Goal: Task Accomplishment & Management: Complete application form

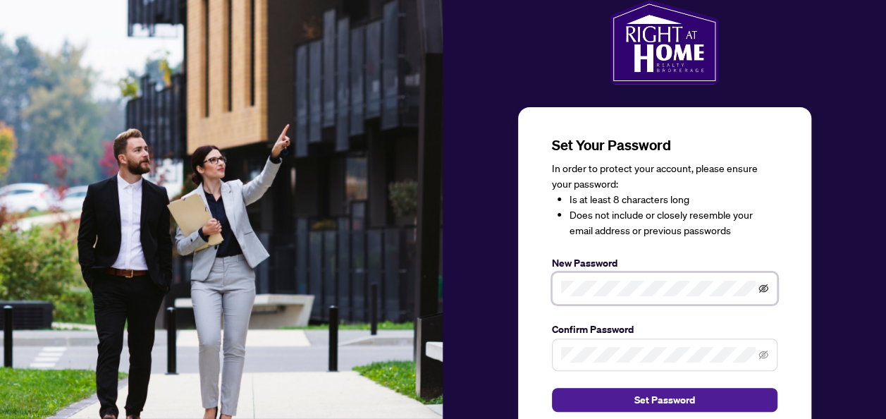
click at [762, 286] on icon "eye-invisible" at bounding box center [764, 288] width 10 height 8
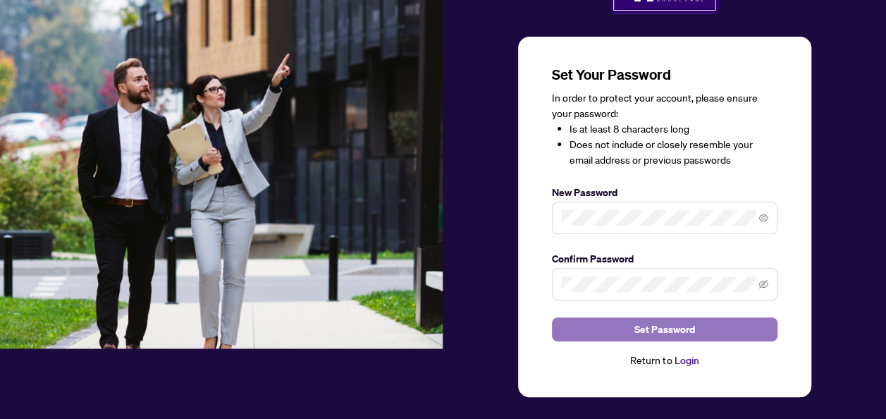
click at [643, 325] on span "Set Password" at bounding box center [664, 329] width 61 height 23
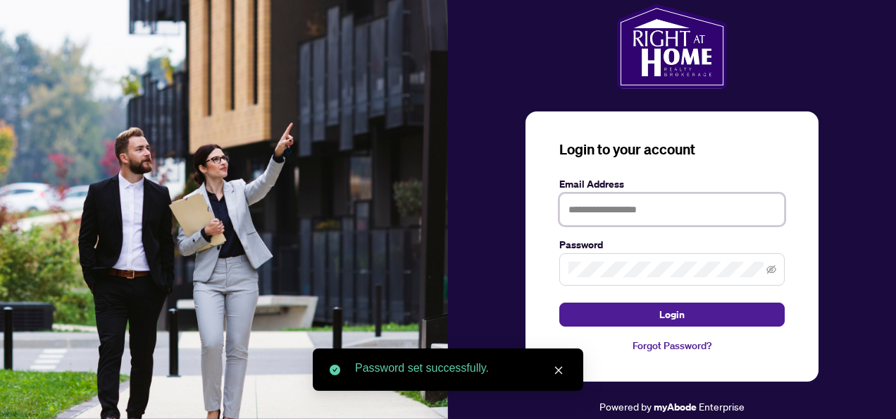
click at [598, 211] on input "text" at bounding box center [673, 209] width 226 height 32
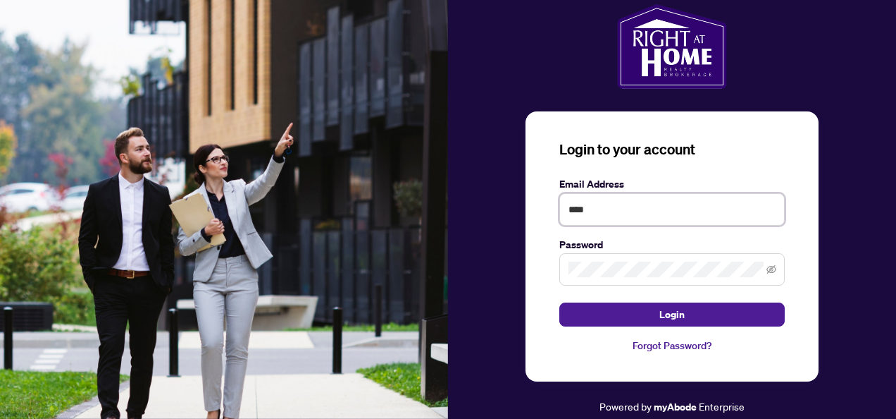
type input "**********"
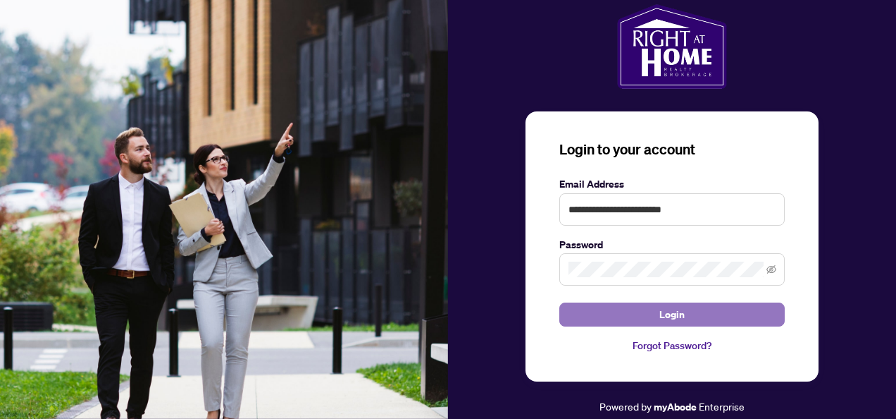
click at [610, 313] on button "Login" at bounding box center [673, 314] width 226 height 24
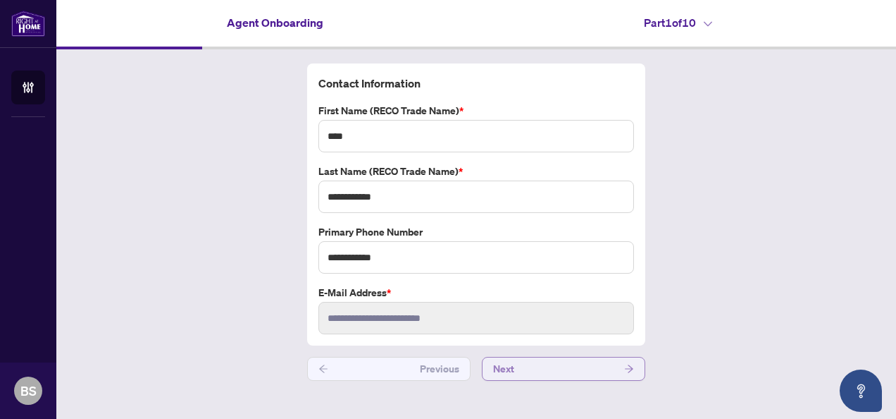
click at [517, 365] on button "Next" at bounding box center [563, 369] width 163 height 24
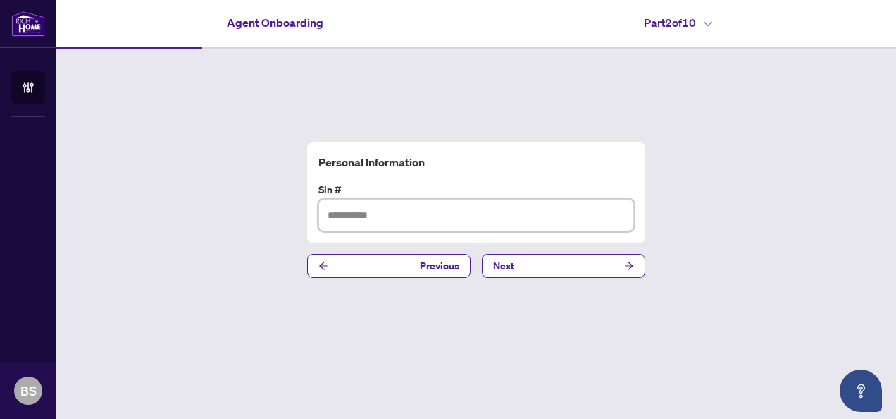
click at [351, 215] on input "text" at bounding box center [477, 215] width 316 height 32
type input "*********"
click at [517, 260] on button "Next" at bounding box center [563, 266] width 163 height 24
click at [354, 216] on input "text" at bounding box center [477, 215] width 316 height 32
type input "**********"
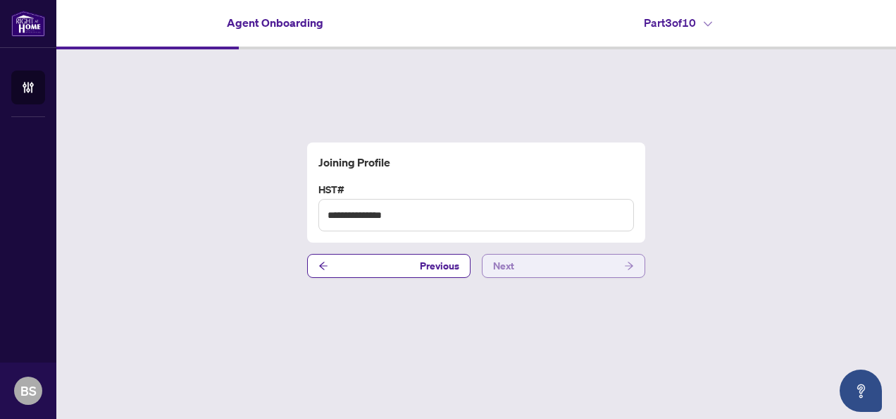
click at [502, 258] on span "Next" at bounding box center [503, 265] width 21 height 23
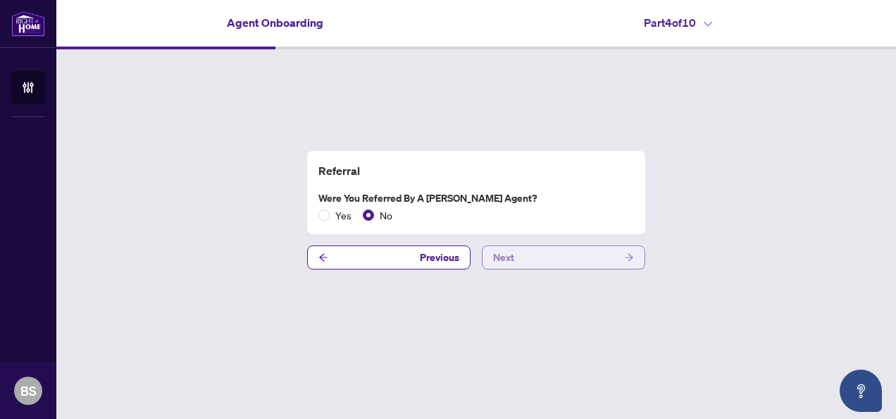
click at [519, 257] on button "Next" at bounding box center [563, 257] width 163 height 24
click at [531, 257] on button "Next" at bounding box center [563, 257] width 163 height 24
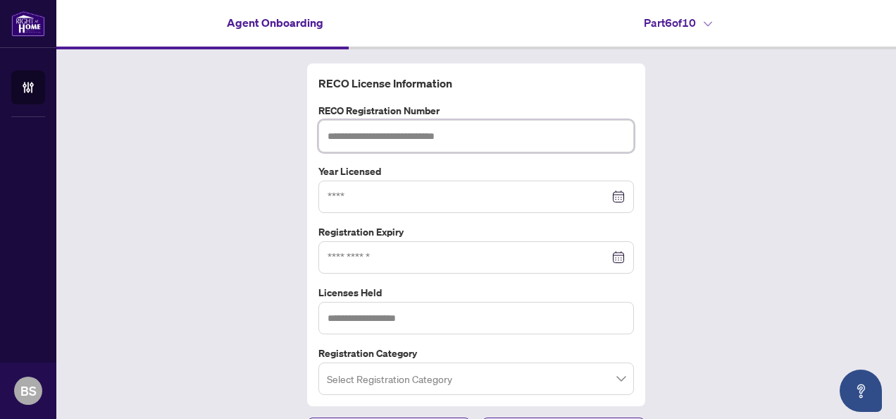
click at [371, 134] on input "text" at bounding box center [477, 136] width 316 height 32
type input "*******"
click at [359, 197] on input at bounding box center [469, 197] width 282 height 16
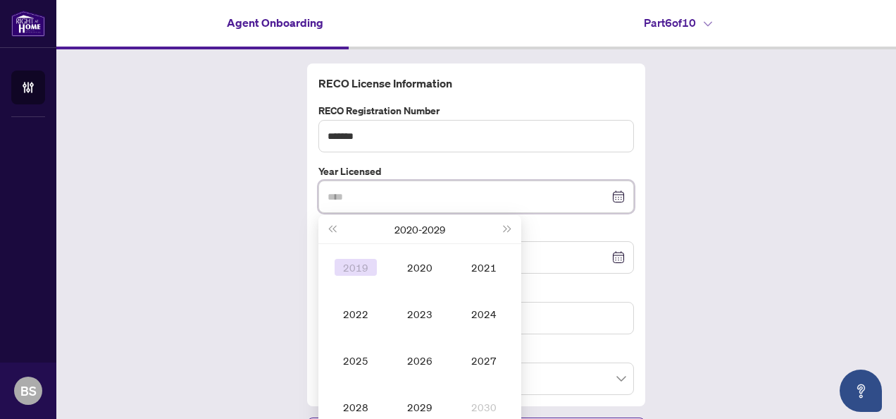
type input "****"
click at [326, 223] on button "Last year (Control + left)" at bounding box center [332, 229] width 16 height 28
click at [324, 215] on button "Last year (Control + left)" at bounding box center [332, 229] width 16 height 28
type input "****"
click at [344, 314] on div "2002" at bounding box center [356, 313] width 42 height 17
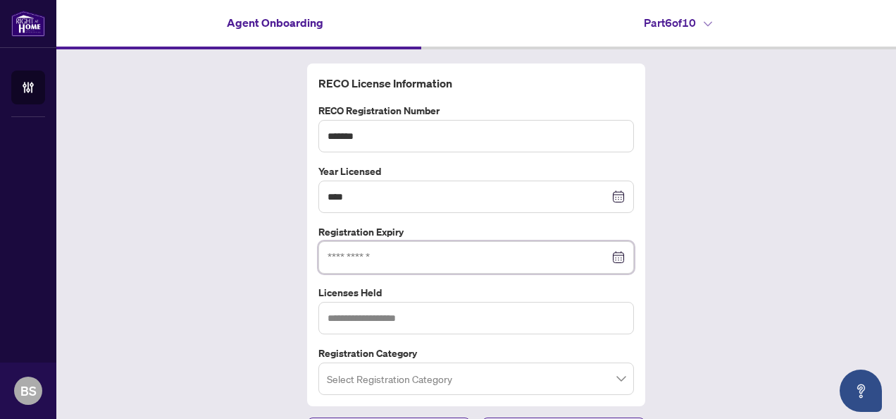
click at [360, 257] on input at bounding box center [469, 257] width 282 height 16
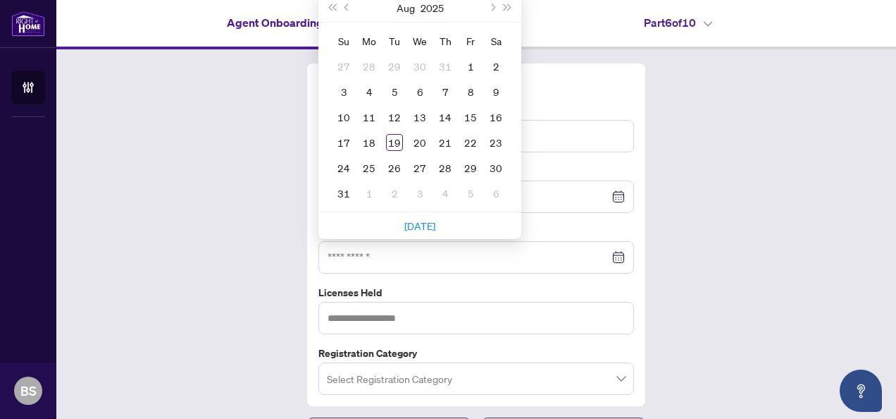
click at [307, 230] on div "RECO License Information RECO Registration Number ******* Year Licensed **** [D…" at bounding box center [476, 234] width 338 height 342
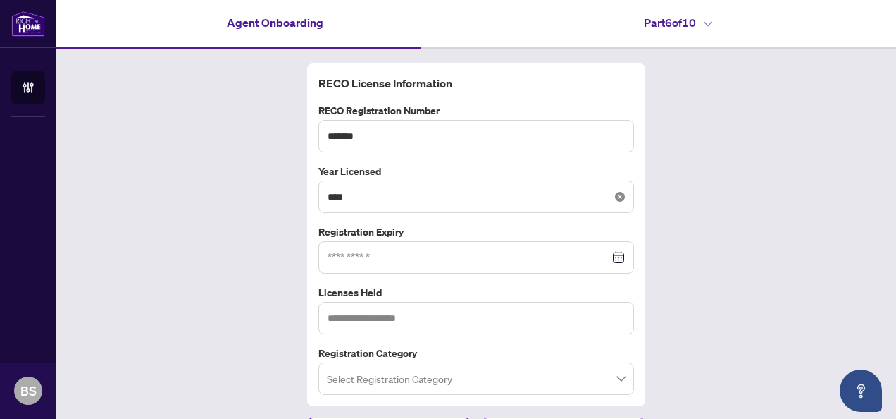
click at [619, 197] on icon "close-circle" at bounding box center [620, 197] width 10 height 10
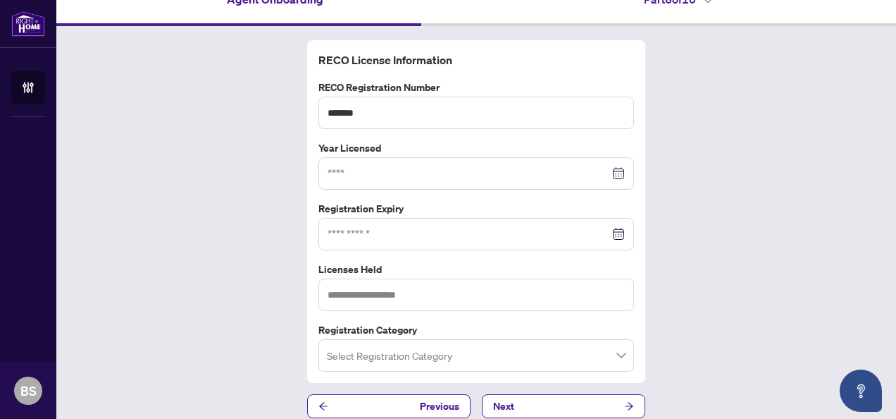
scroll to position [34, 0]
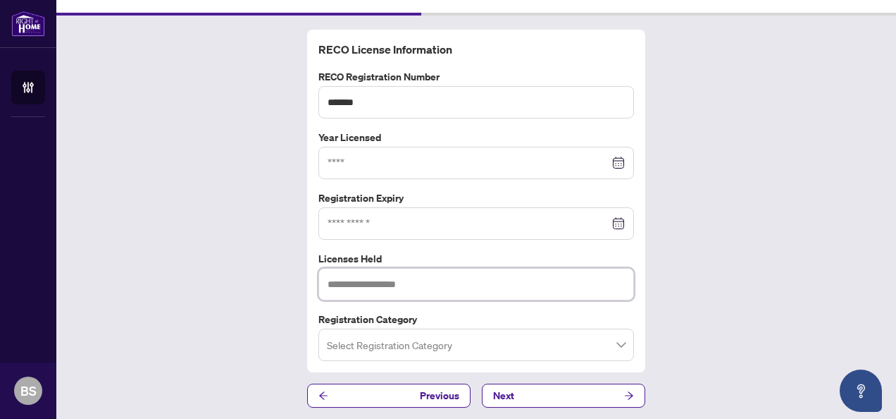
click at [377, 282] on input "text" at bounding box center [477, 284] width 316 height 32
click at [328, 279] on input "**********" at bounding box center [477, 284] width 316 height 32
click at [345, 289] on input "**********" at bounding box center [477, 284] width 316 height 32
click at [397, 280] on input "**********" at bounding box center [477, 284] width 316 height 32
type input "**********"
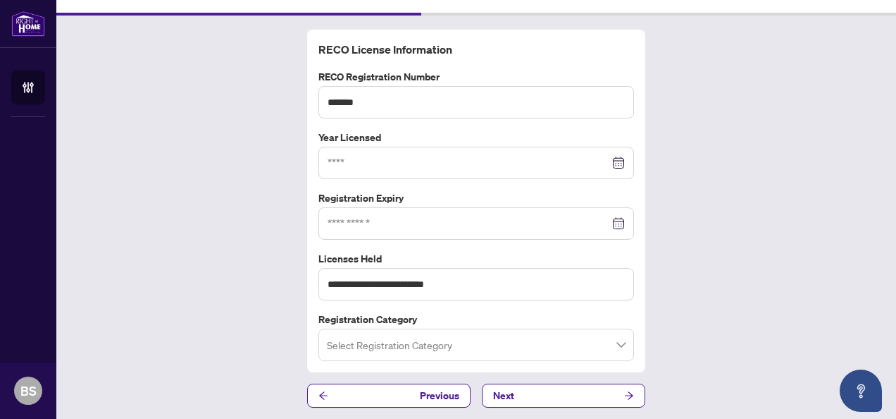
click at [393, 340] on input "search" at bounding box center [470, 346] width 286 height 31
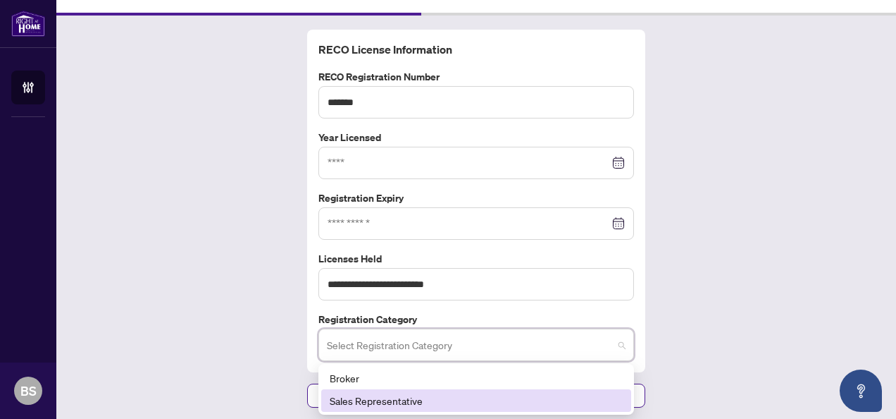
click at [354, 399] on div "Sales Representative" at bounding box center [476, 401] width 293 height 16
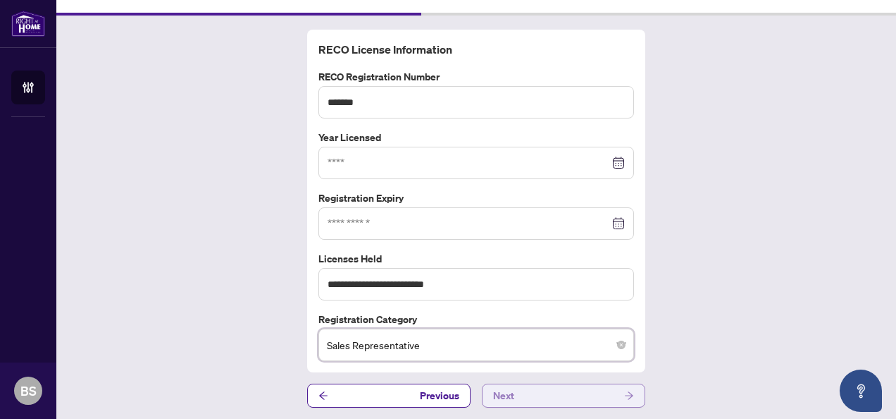
click at [562, 393] on button "Next" at bounding box center [563, 395] width 163 height 24
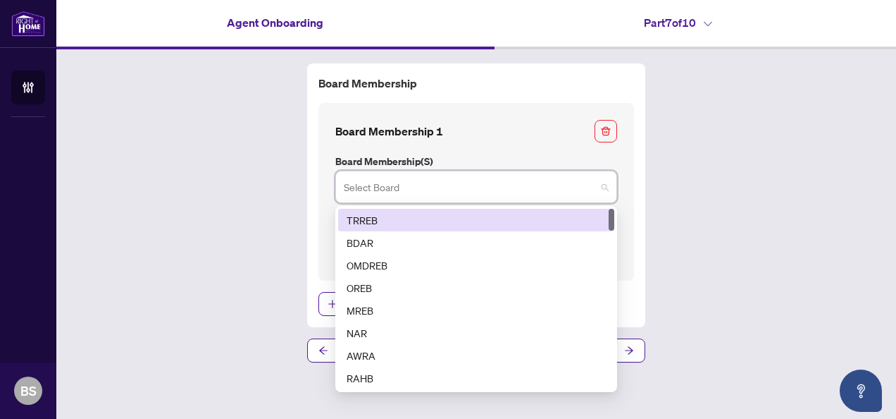
click at [404, 195] on input "search" at bounding box center [470, 188] width 252 height 31
click at [385, 214] on div "TRREB" at bounding box center [476, 220] width 259 height 16
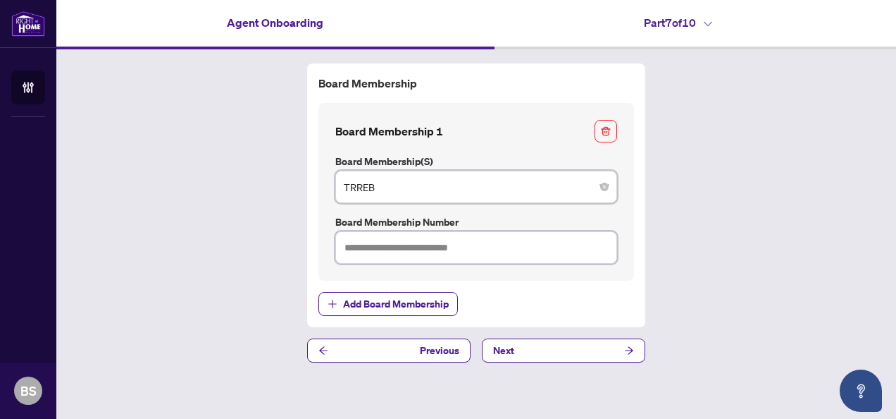
click at [431, 246] on input "text" at bounding box center [476, 247] width 282 height 32
click at [405, 188] on span "TRREB" at bounding box center [476, 186] width 265 height 27
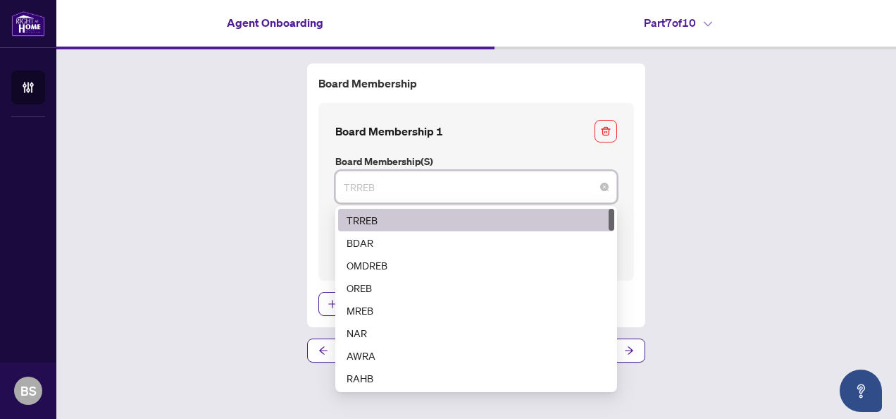
click at [372, 217] on div "TRREB" at bounding box center [476, 220] width 259 height 16
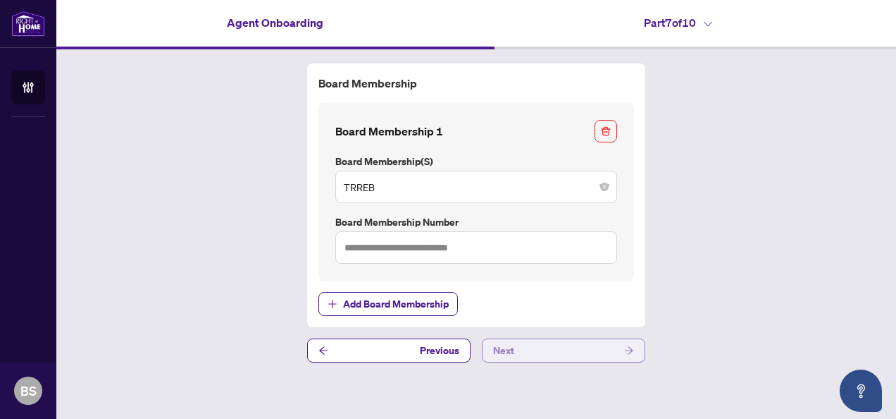
click at [541, 350] on button "Next" at bounding box center [563, 350] width 163 height 24
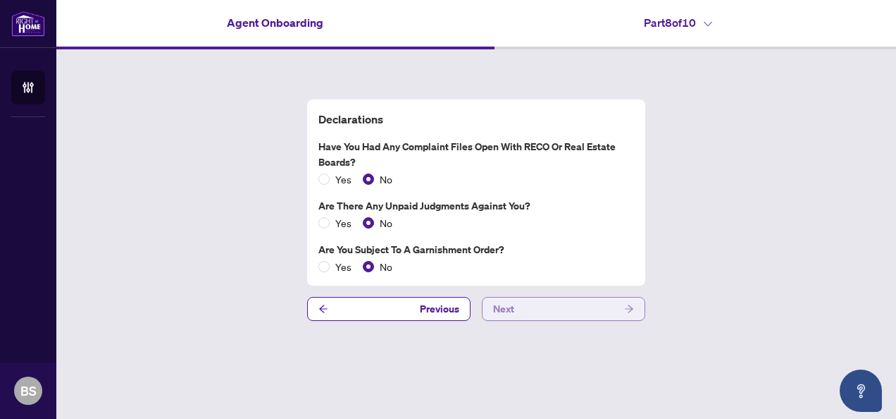
click at [551, 309] on button "Next" at bounding box center [563, 309] width 163 height 24
click at [526, 307] on button "Next" at bounding box center [563, 309] width 163 height 24
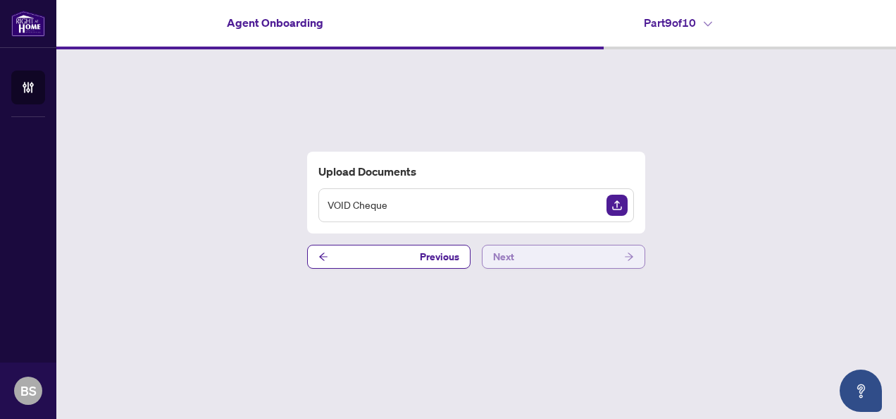
click at [516, 252] on button "Next" at bounding box center [563, 257] width 163 height 24
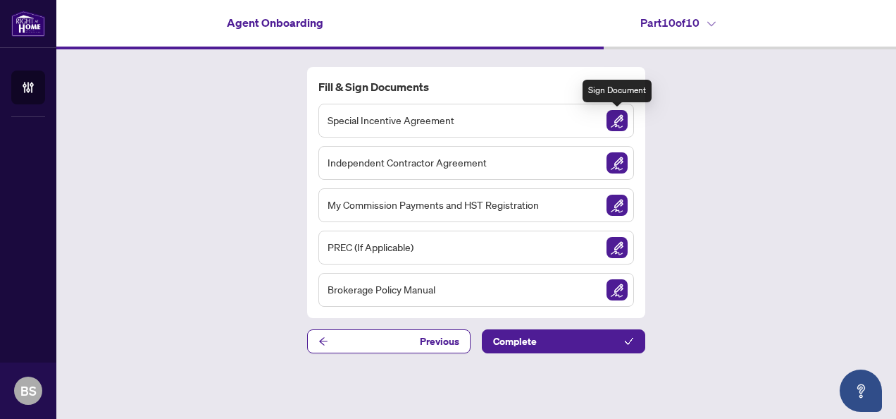
click at [619, 120] on img "Sign Document" at bounding box center [617, 120] width 21 height 21
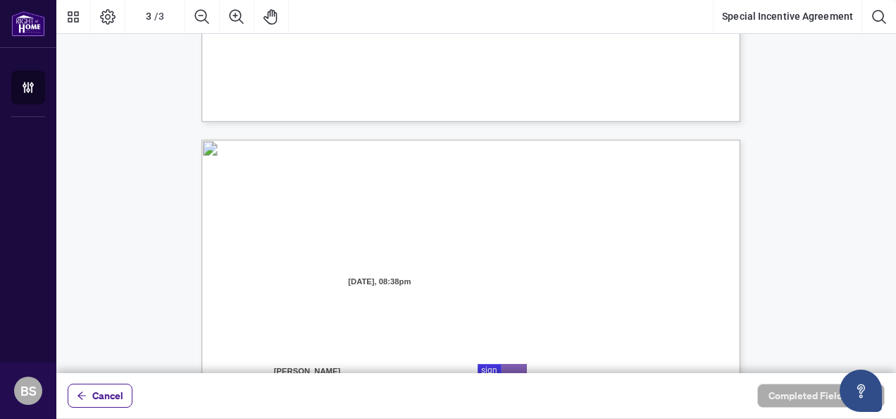
scroll to position [1480, 0]
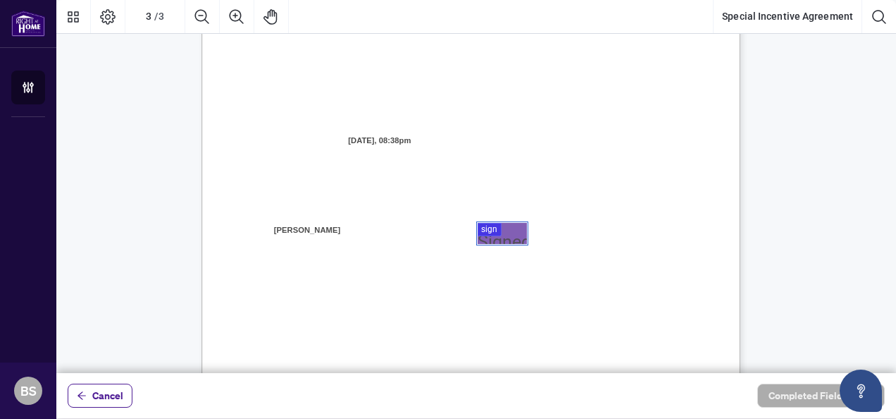
click at [505, 233] on div at bounding box center [476, 186] width 840 height 373
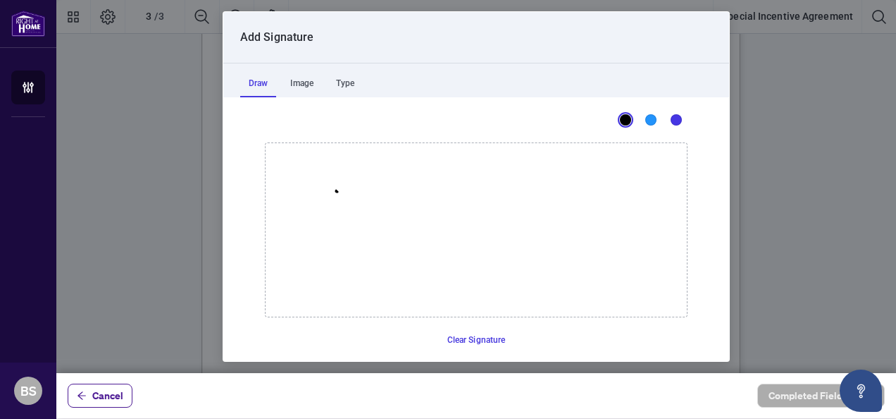
drag, startPoint x: 317, startPoint y: 217, endPoint x: 354, endPoint y: 174, distance: 56.9
click at [339, 184] on icon "Drawing canvas" at bounding box center [476, 229] width 421 height 173
drag, startPoint x: 345, startPoint y: 199, endPoint x: 372, endPoint y: 161, distance: 46.5
click at [352, 193] on icon "Drawing canvas" at bounding box center [476, 229] width 421 height 173
drag, startPoint x: 372, startPoint y: 161, endPoint x: 508, endPoint y: 221, distance: 148.6
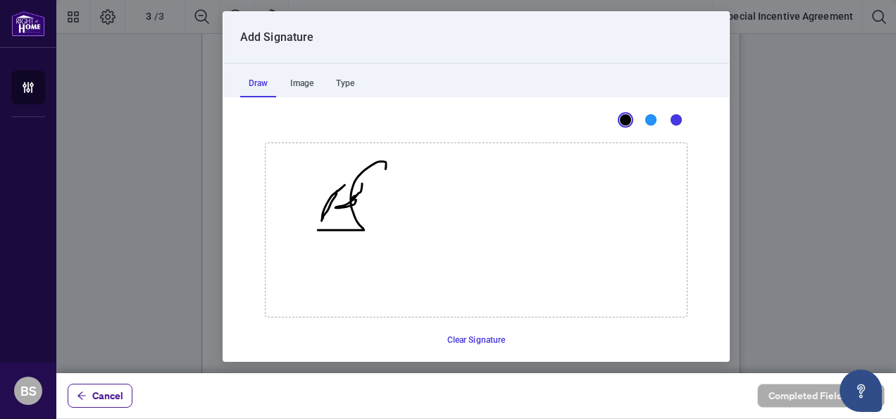
click at [508, 221] on icon "Drawing canvas" at bounding box center [476, 229] width 421 height 173
click at [469, 338] on button "Clear Signature" at bounding box center [477, 339] width 70 height 23
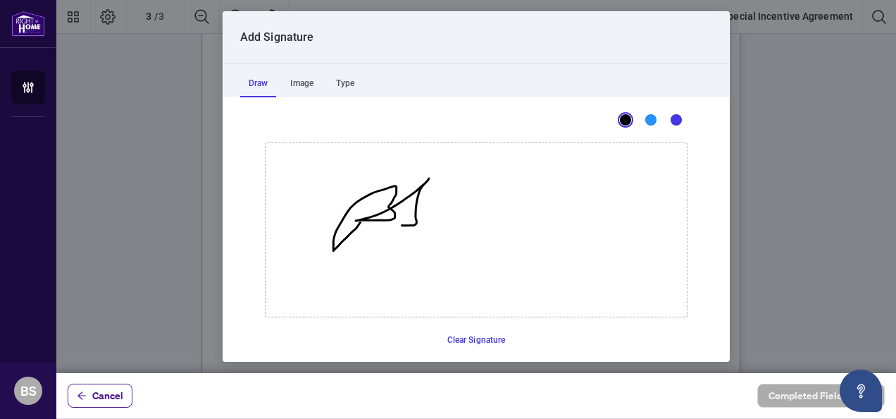
drag, startPoint x: 354, startPoint y: 221, endPoint x: 505, endPoint y: 214, distance: 150.3
click at [505, 214] on icon "Drawing canvas" at bounding box center [476, 229] width 421 height 173
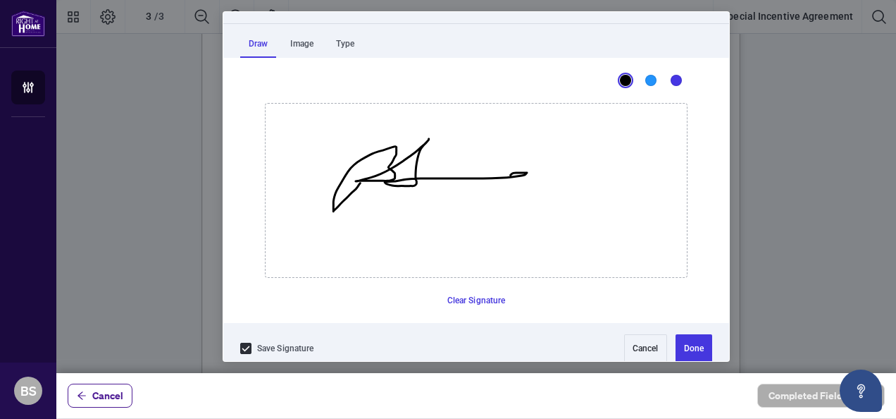
scroll to position [51, 0]
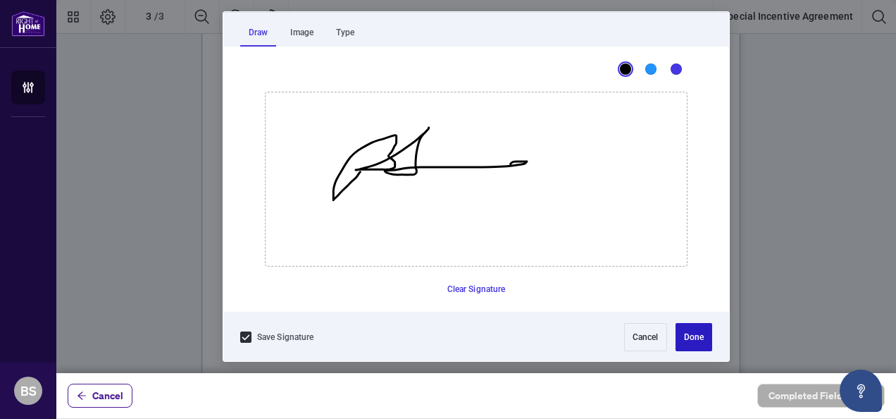
click at [683, 332] on button "Done" at bounding box center [694, 337] width 37 height 28
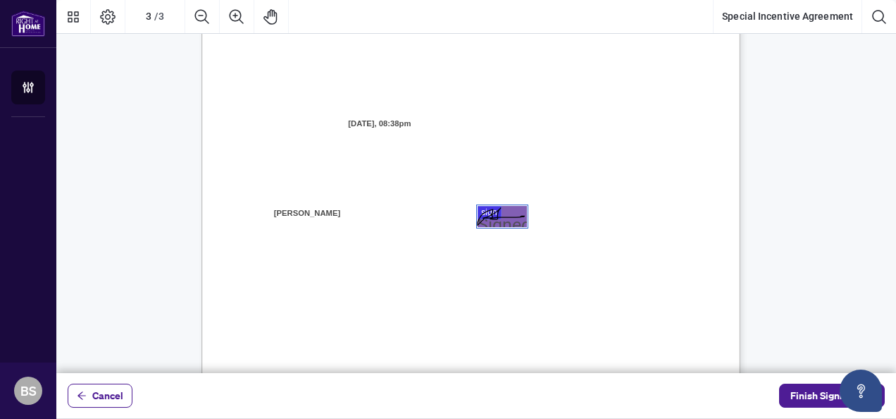
scroll to position [1676, 0]
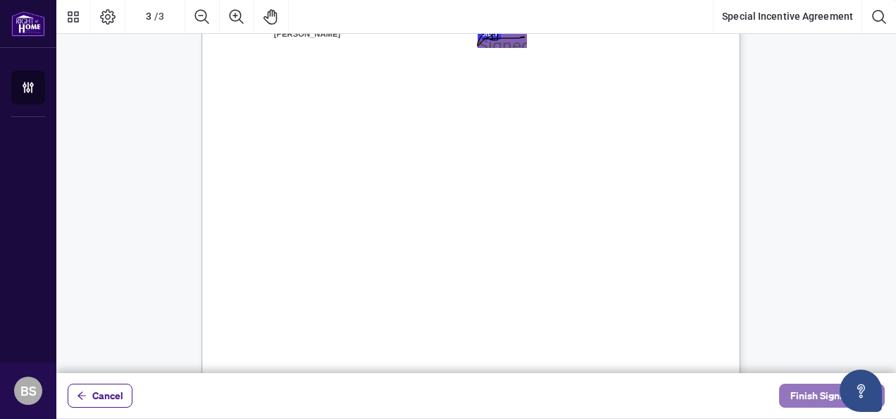
click at [799, 397] on span "Finish Signing" at bounding box center [822, 395] width 63 height 23
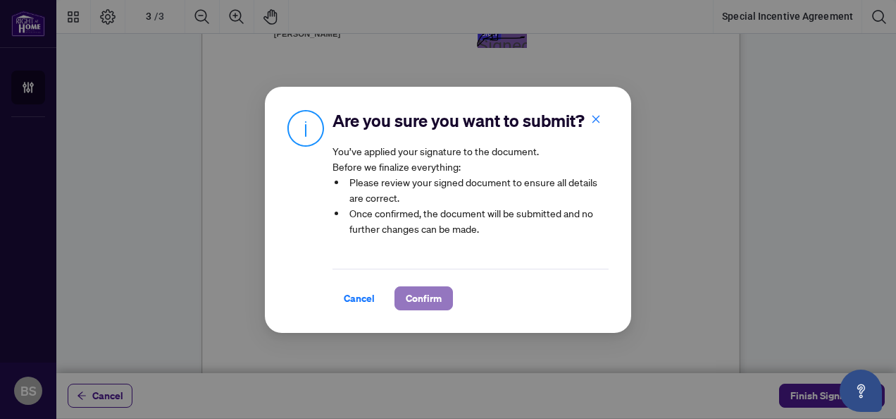
click at [424, 293] on span "Confirm" at bounding box center [424, 298] width 36 height 23
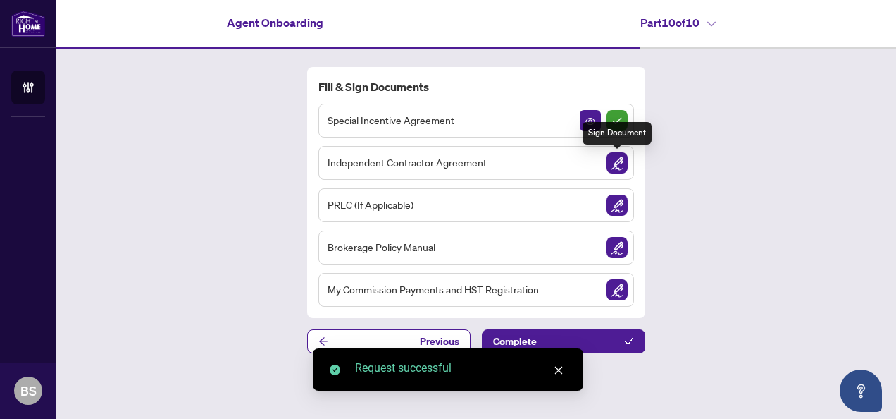
click at [617, 165] on img "Sign Document" at bounding box center [617, 162] width 21 height 21
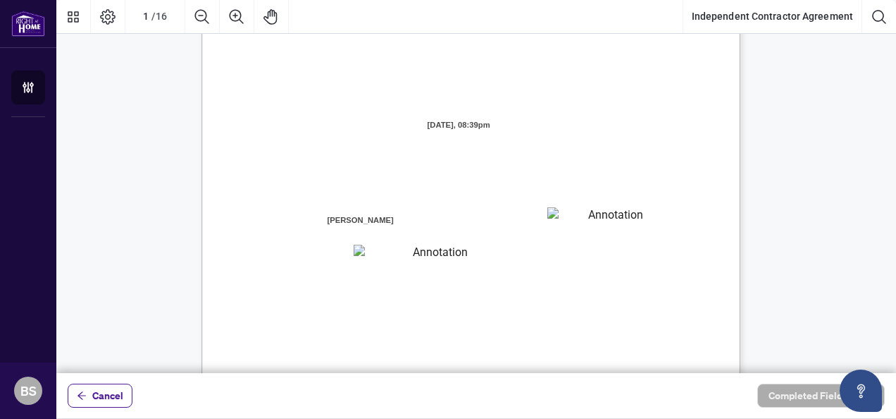
scroll to position [141, 0]
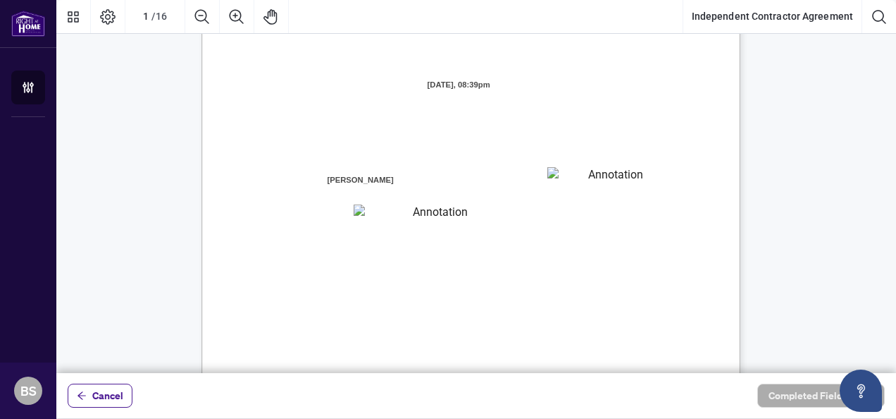
click at [581, 179] on textarea "01K2N7ZVXADQDZS13CP82GTG0Z" at bounding box center [611, 177] width 127 height 21
type textarea "******"
type textarea "*********"
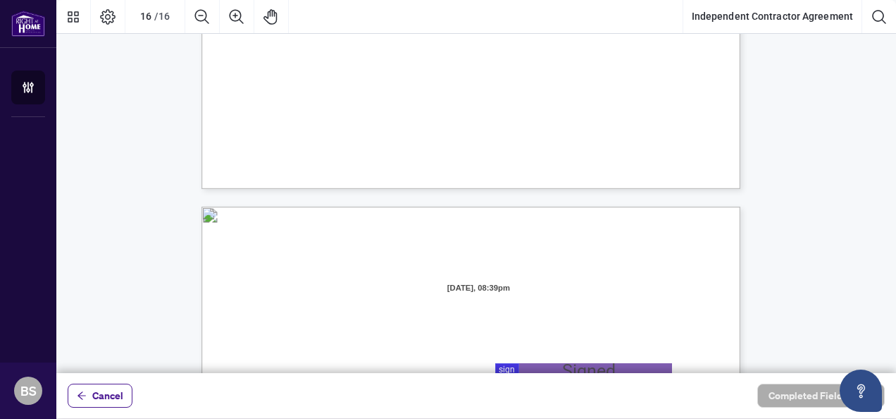
scroll to position [10712, 0]
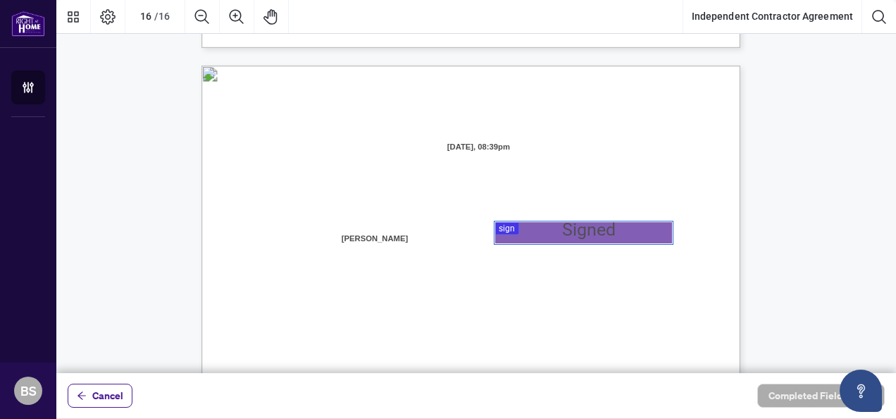
click at [541, 233] on div at bounding box center [476, 186] width 840 height 373
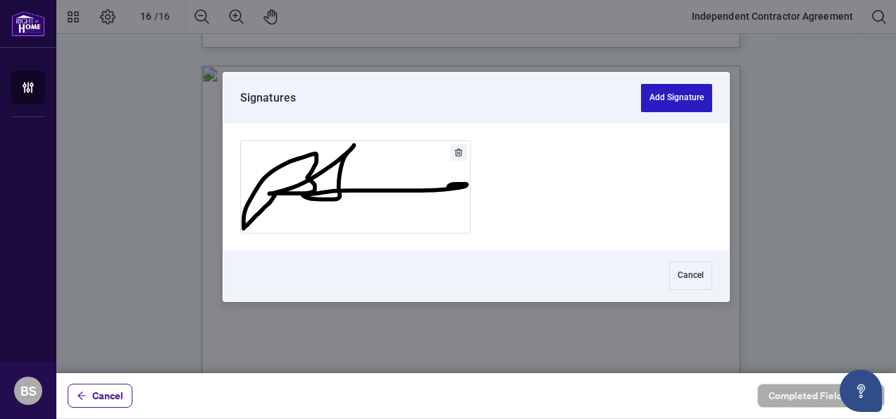
click at [665, 101] on button "Add Signature" at bounding box center [676, 98] width 71 height 28
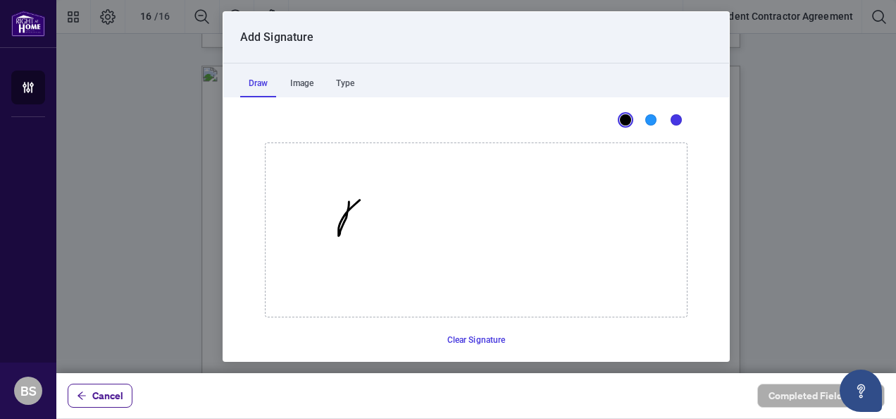
drag, startPoint x: 333, startPoint y: 235, endPoint x: 382, endPoint y: 175, distance: 77.1
click at [373, 181] on icon "Drawing canvas" at bounding box center [476, 229] width 421 height 173
drag, startPoint x: 354, startPoint y: 214, endPoint x: 396, endPoint y: 180, distance: 53.7
click at [350, 213] on icon "Drawing canvas" at bounding box center [476, 229] width 421 height 173
click at [392, 187] on icon "Drawing canvas" at bounding box center [476, 229] width 421 height 173
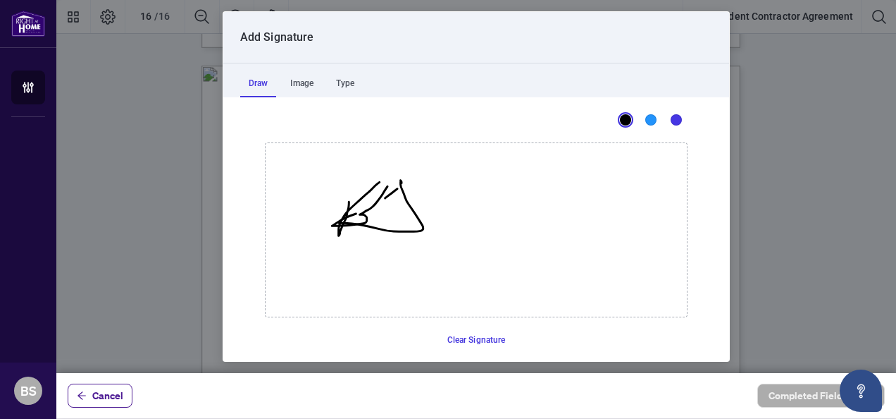
drag, startPoint x: 396, startPoint y: 180, endPoint x: 398, endPoint y: 213, distance: 32.5
click at [398, 213] on icon "Drawing canvas" at bounding box center [476, 229] width 421 height 173
click at [476, 337] on button "Clear Signature" at bounding box center [477, 339] width 70 height 23
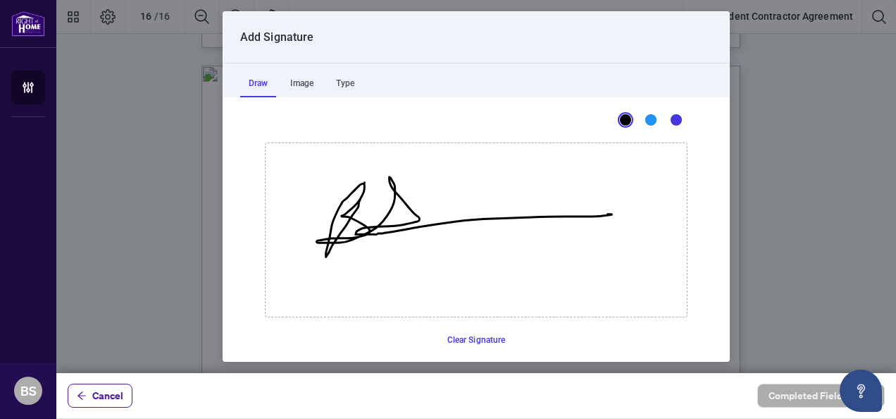
drag, startPoint x: 345, startPoint y: 216, endPoint x: 595, endPoint y: 218, distance: 250.2
click at [601, 214] on icon "Drawing canvas" at bounding box center [476, 229] width 421 height 173
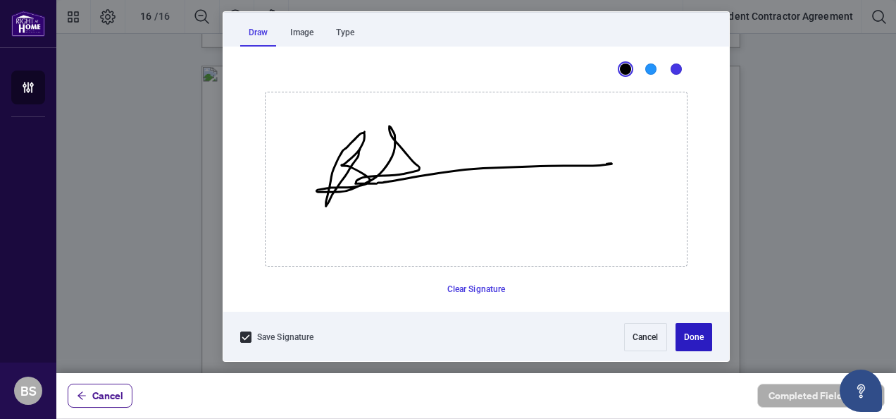
click at [692, 333] on button "Done" at bounding box center [694, 337] width 37 height 28
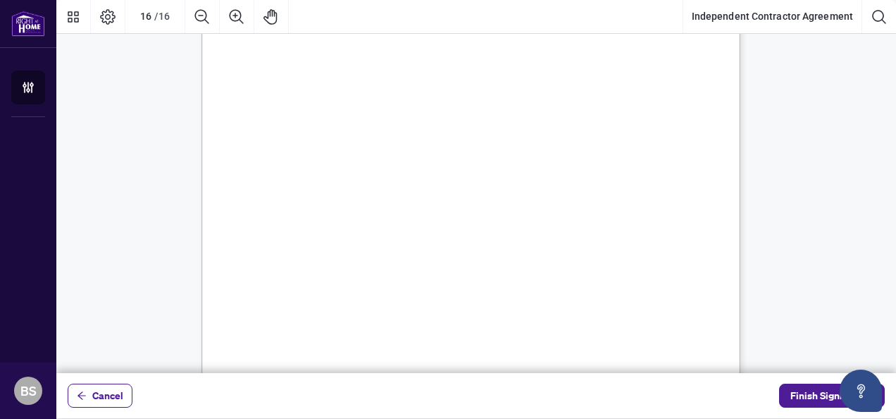
scroll to position [10994, 0]
click at [808, 393] on span "Finish Signing" at bounding box center [822, 395] width 63 height 23
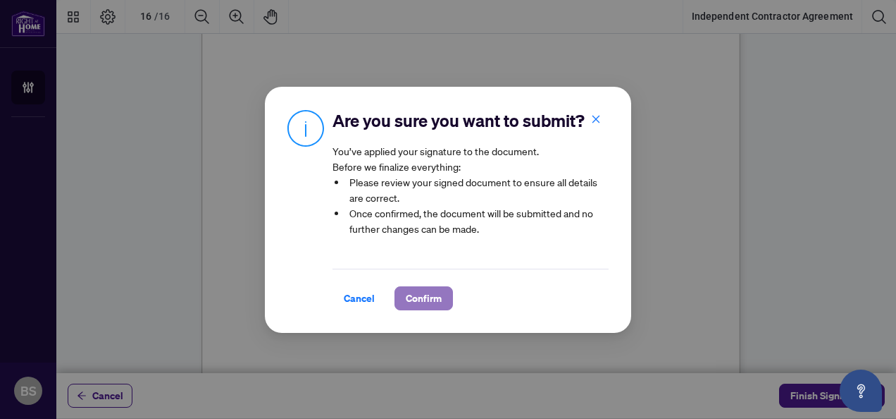
click at [436, 297] on span "Confirm" at bounding box center [424, 298] width 36 height 23
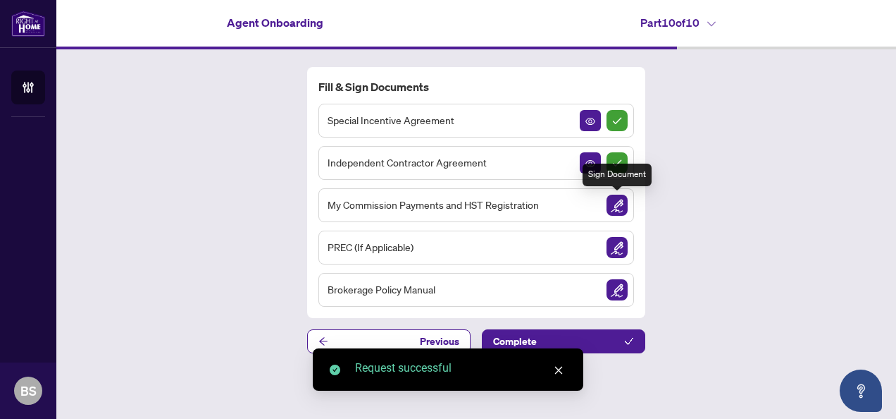
click at [616, 205] on img "Sign Document" at bounding box center [617, 205] width 21 height 21
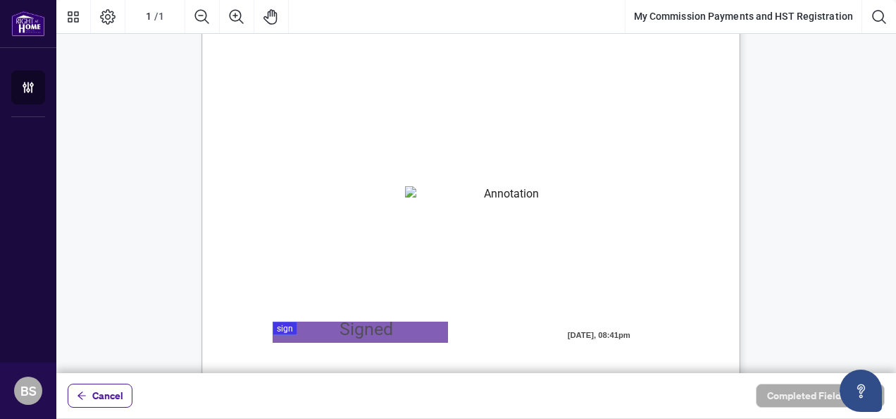
scroll to position [141, 0]
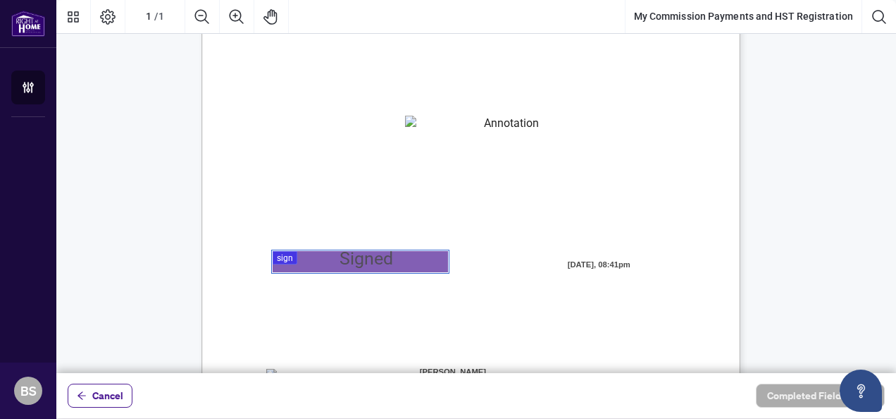
click at [333, 262] on div at bounding box center [476, 186] width 840 height 373
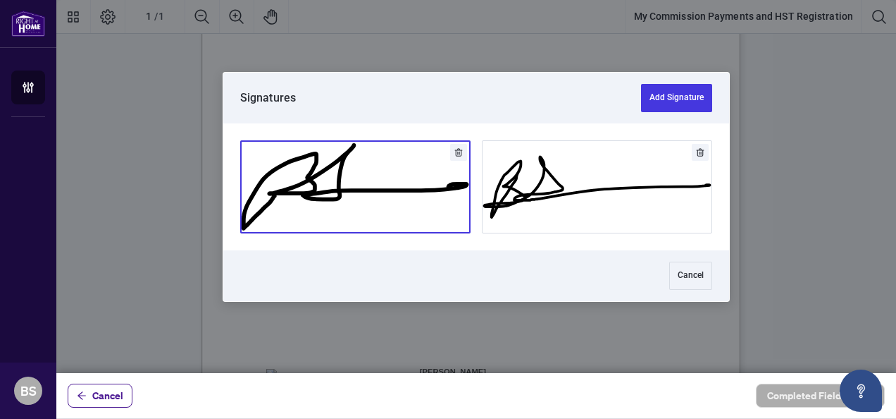
click at [410, 208] on button "Add Signature" at bounding box center [355, 187] width 229 height 92
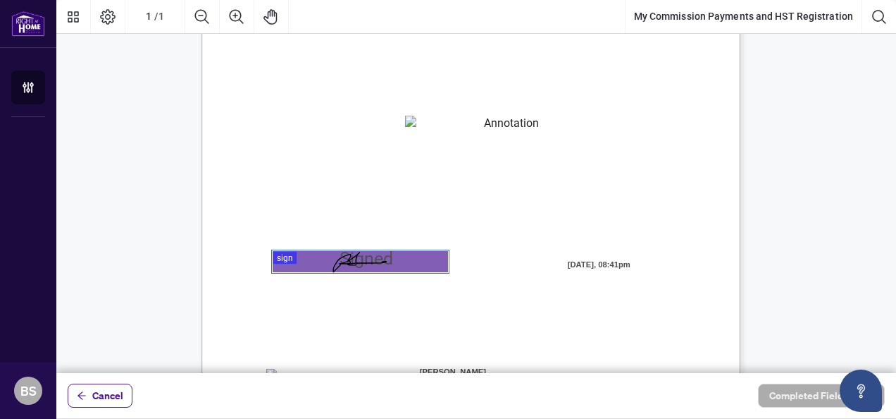
scroll to position [386, 0]
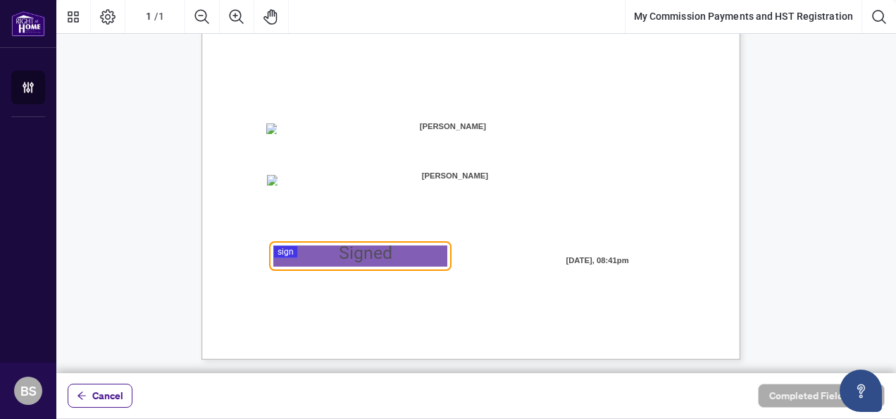
click at [357, 258] on div at bounding box center [476, 186] width 840 height 373
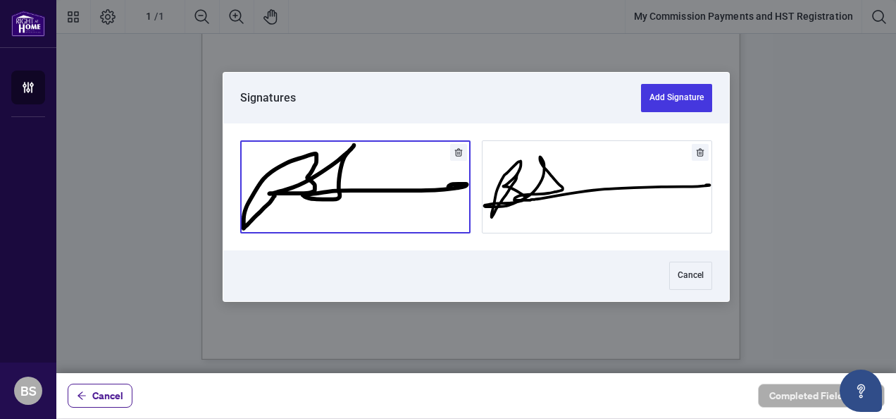
click at [373, 192] on button "Add Signature" at bounding box center [355, 187] width 229 height 92
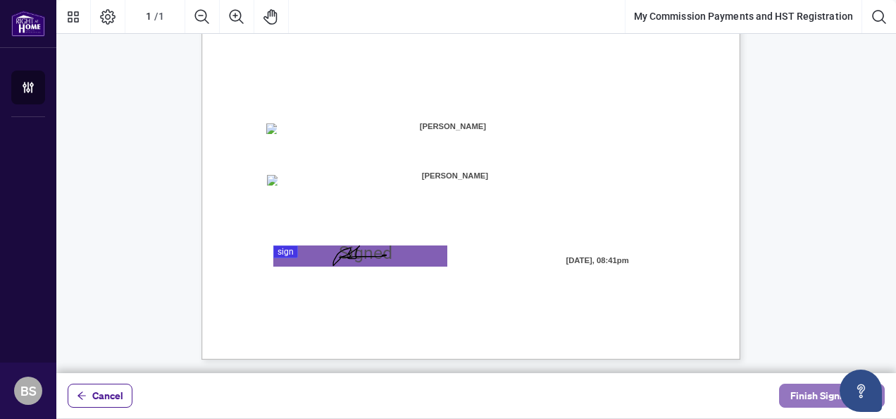
click at [800, 396] on span "Finish Signing" at bounding box center [822, 395] width 63 height 23
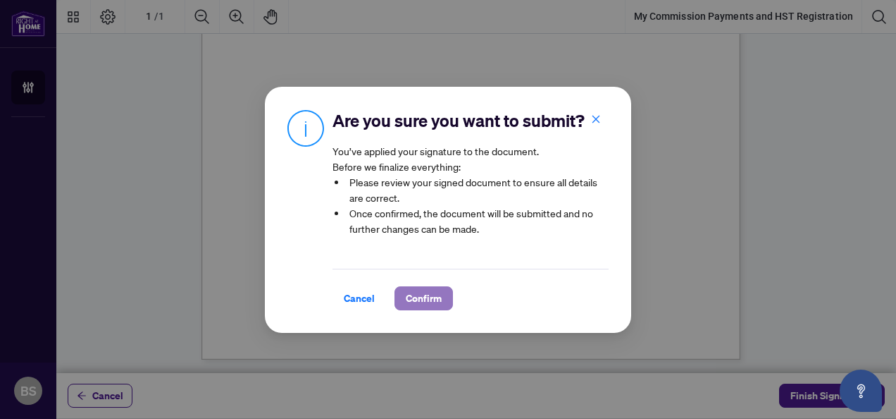
click at [435, 306] on span "Confirm" at bounding box center [424, 298] width 36 height 23
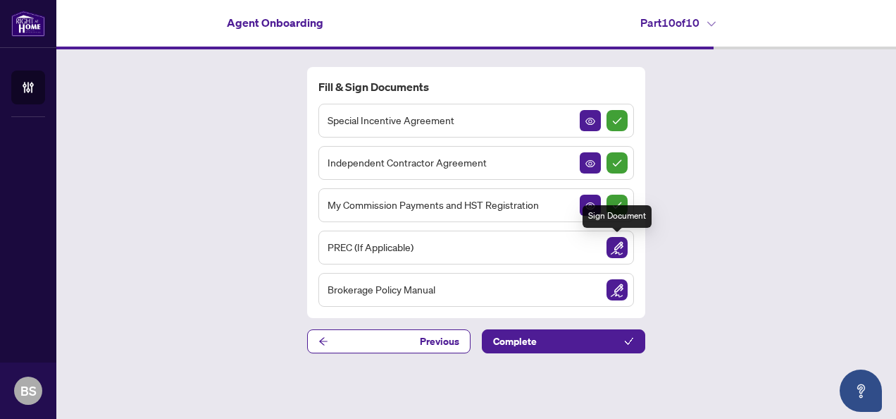
click at [612, 237] on img "Sign Document" at bounding box center [617, 247] width 21 height 21
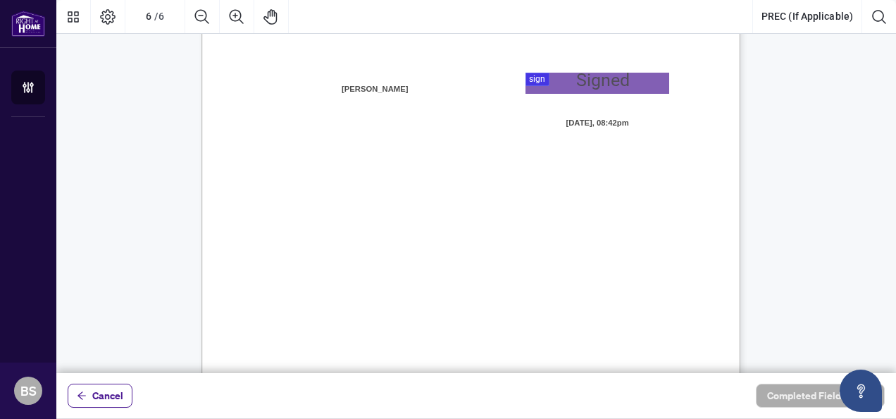
scroll to position [3963, 0]
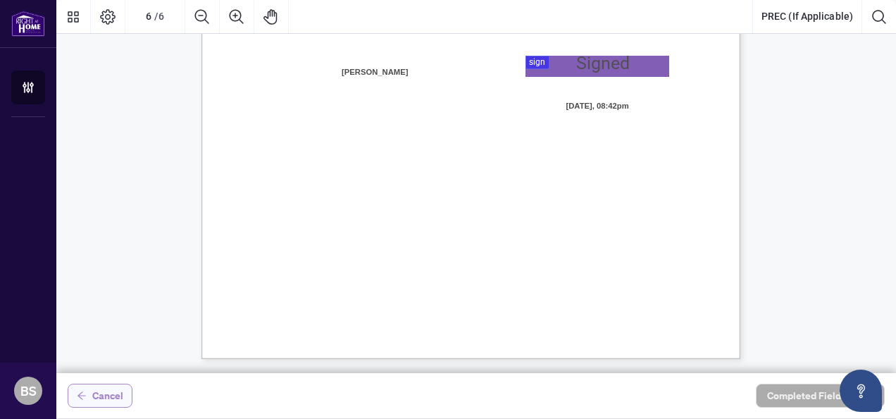
click at [87, 395] on button "Cancel" at bounding box center [100, 395] width 65 height 24
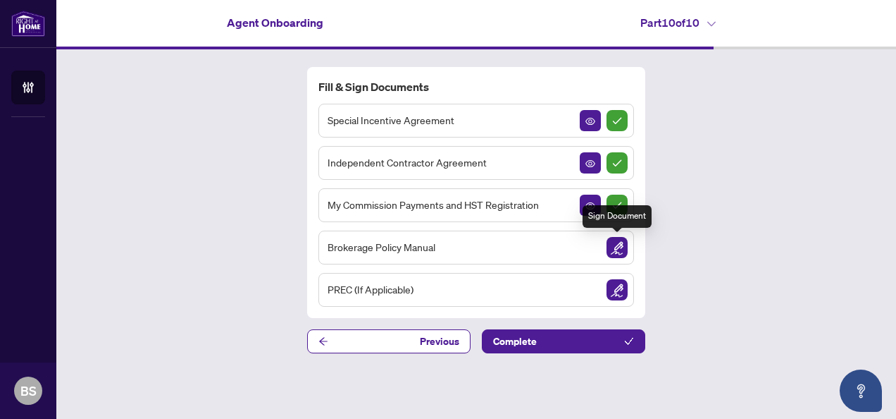
click at [620, 247] on img "Sign Document" at bounding box center [617, 247] width 21 height 21
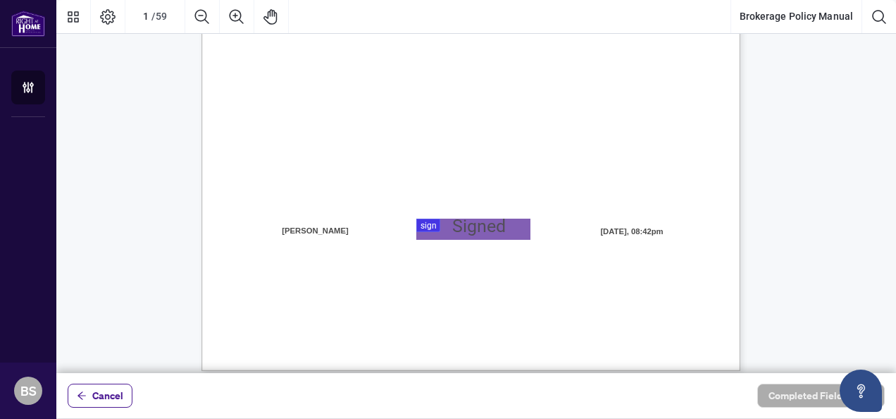
scroll to position [423, 0]
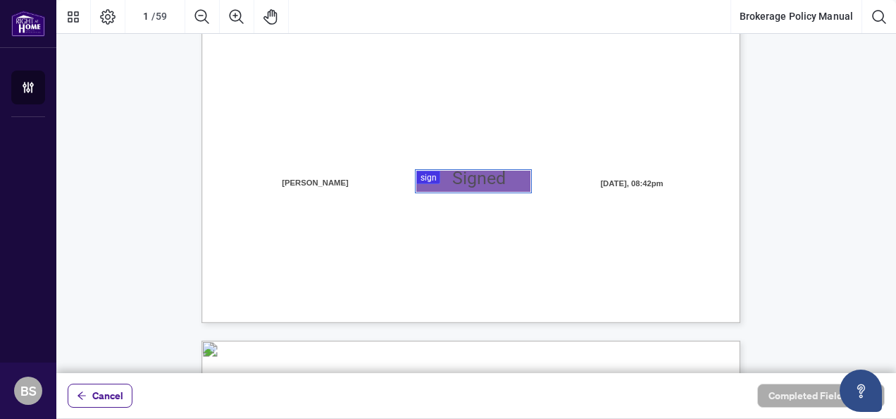
click at [443, 181] on div at bounding box center [476, 186] width 840 height 373
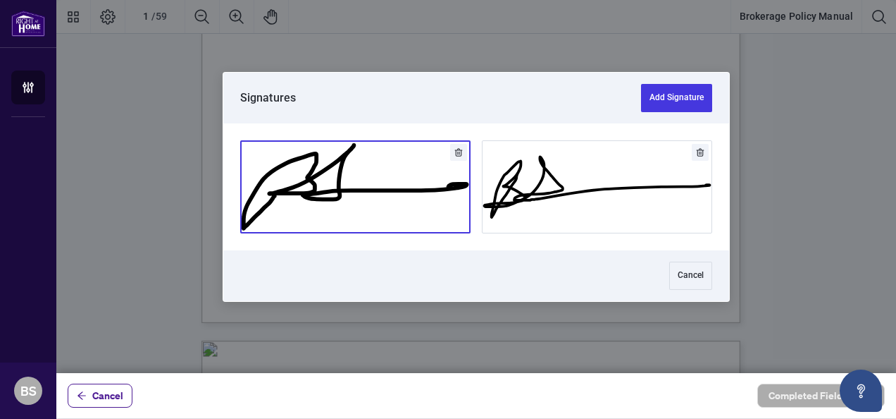
drag, startPoint x: 395, startPoint y: 187, endPoint x: 414, endPoint y: 185, distance: 19.8
click at [397, 185] on button "Add Signature" at bounding box center [355, 187] width 229 height 92
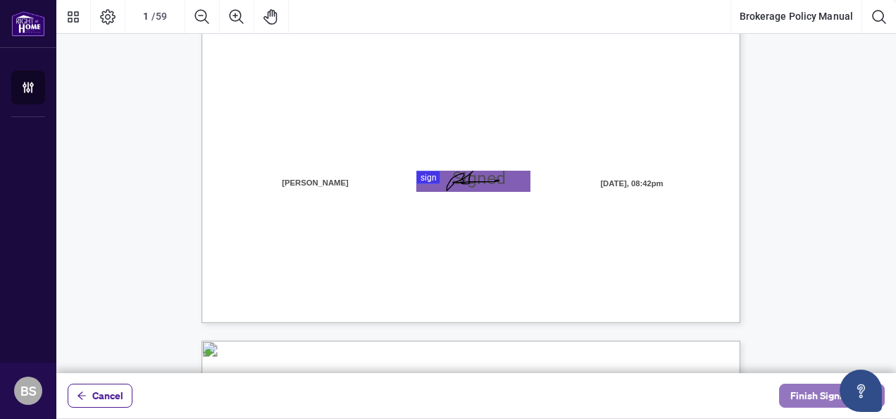
click at [801, 389] on span "Finish Signing" at bounding box center [822, 395] width 63 height 23
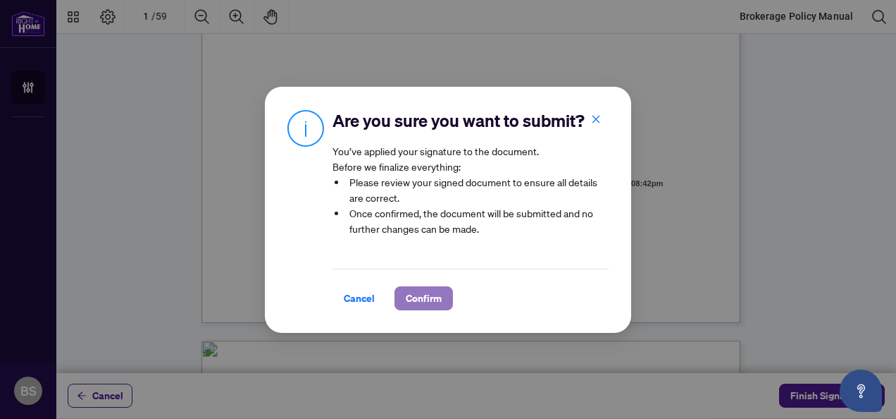
click at [423, 299] on span "Confirm" at bounding box center [424, 298] width 36 height 23
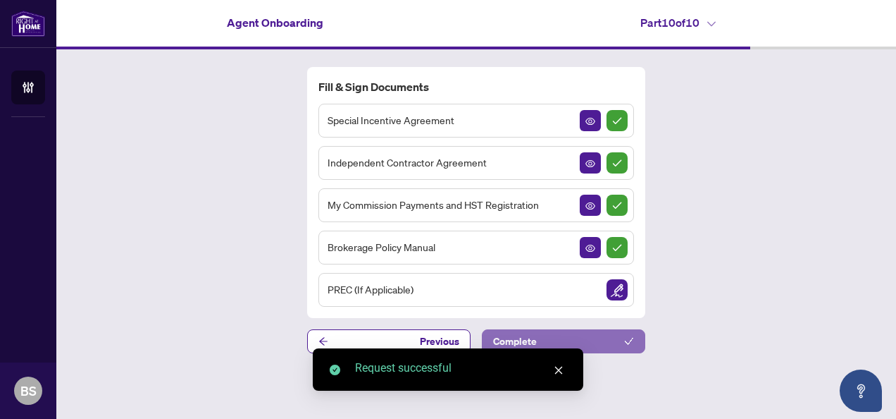
click at [560, 334] on button "Complete" at bounding box center [563, 341] width 163 height 24
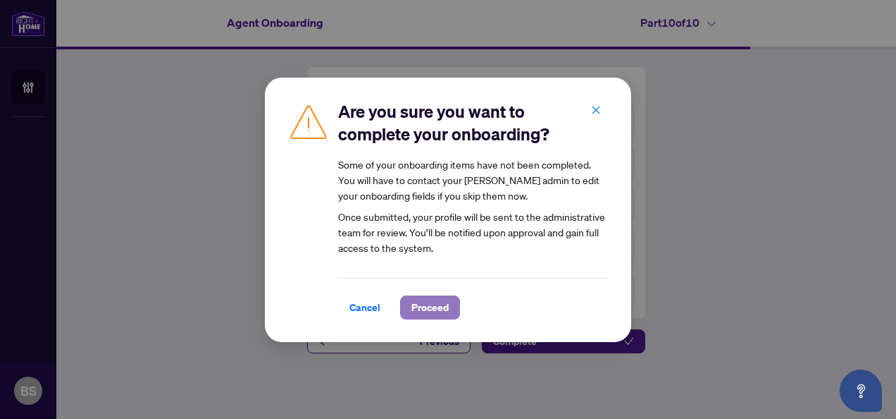
click at [416, 307] on span "Proceed" at bounding box center [430, 307] width 37 height 23
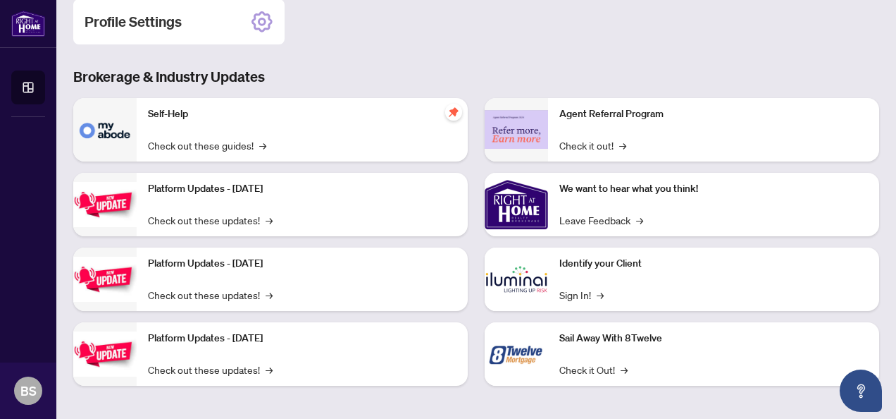
scroll to position [214, 0]
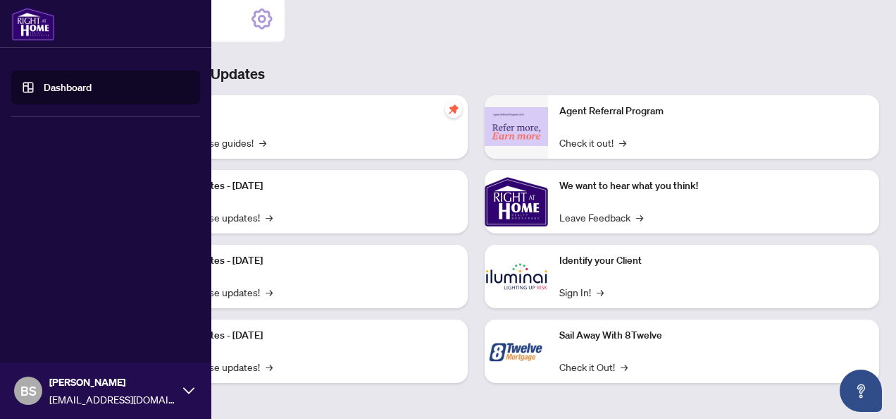
click at [44, 82] on link "Dashboard" at bounding box center [68, 87] width 48 height 13
click at [26, 24] on img at bounding box center [33, 24] width 44 height 34
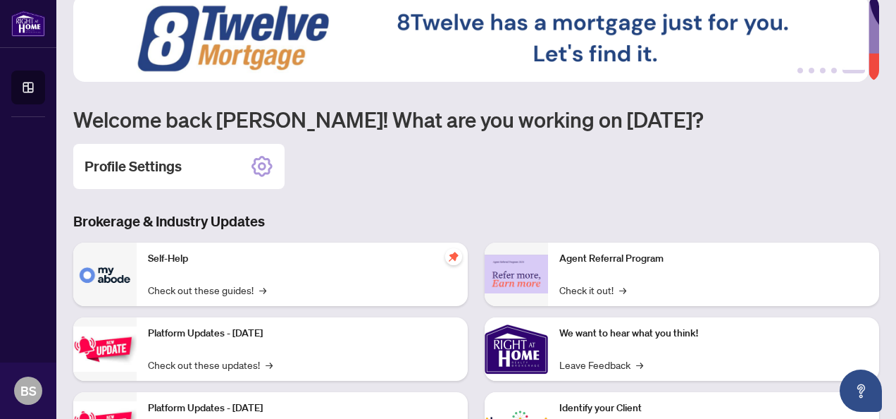
scroll to position [0, 0]
